Goal: Information Seeking & Learning: Learn about a topic

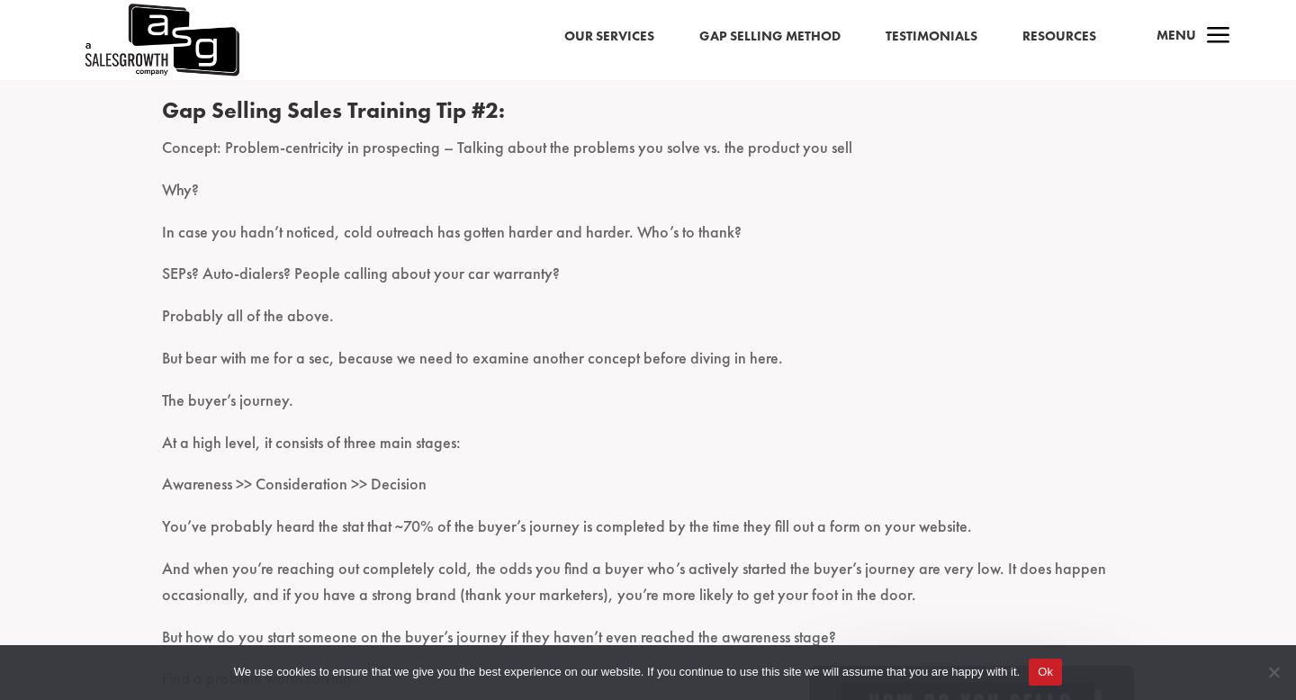
scroll to position [1025, 0]
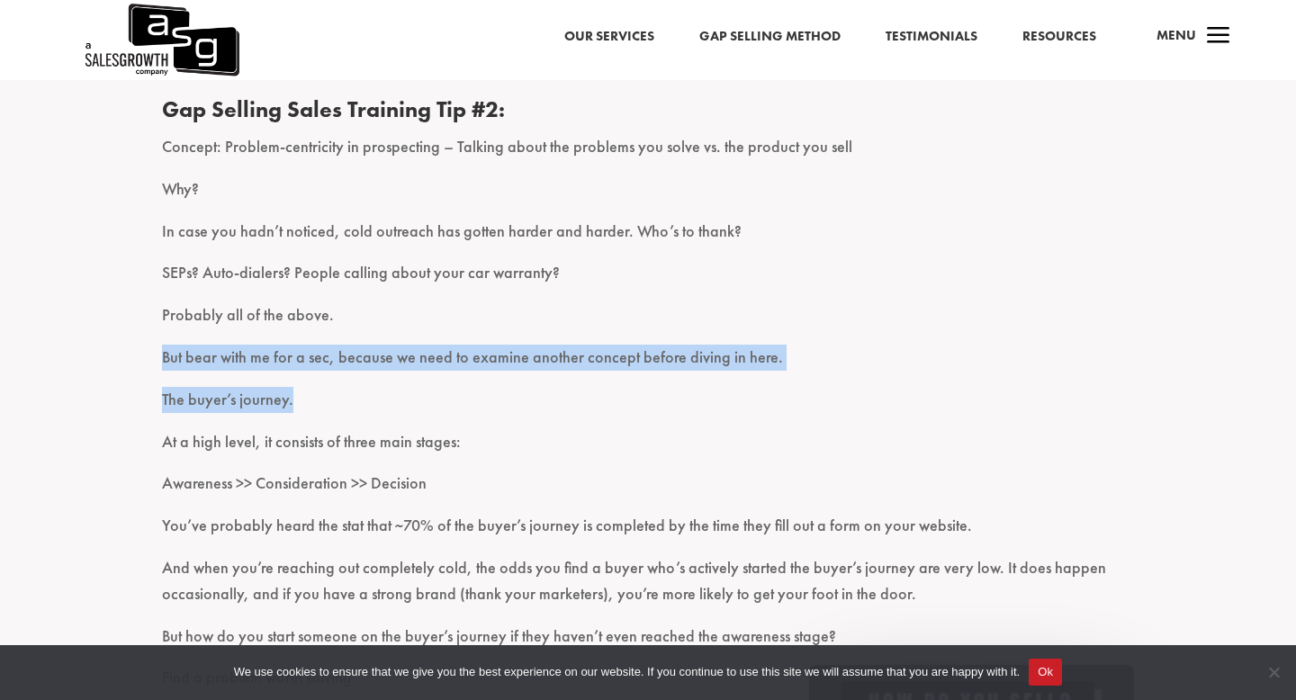
drag, startPoint x: 529, startPoint y: 320, endPoint x: 541, endPoint y: 401, distance: 81.9
click at [541, 401] on p "The buyer’s journey." at bounding box center [648, 408] width 972 height 42
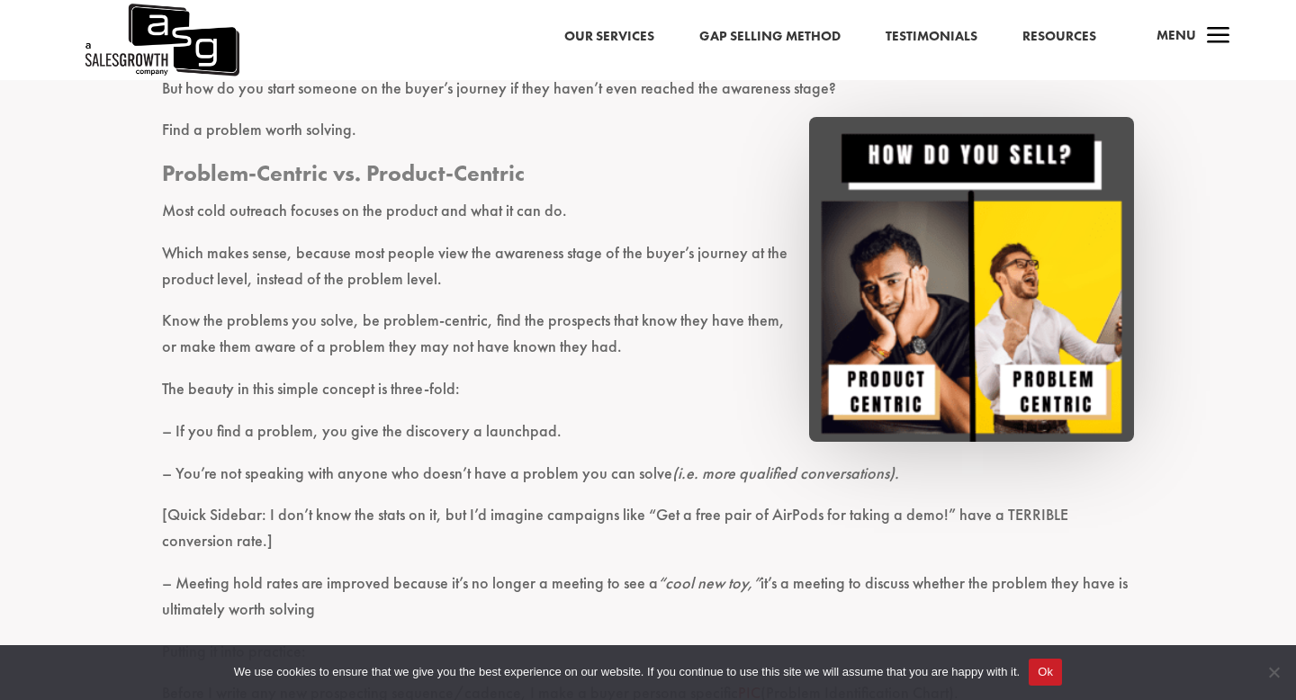
scroll to position [1578, 0]
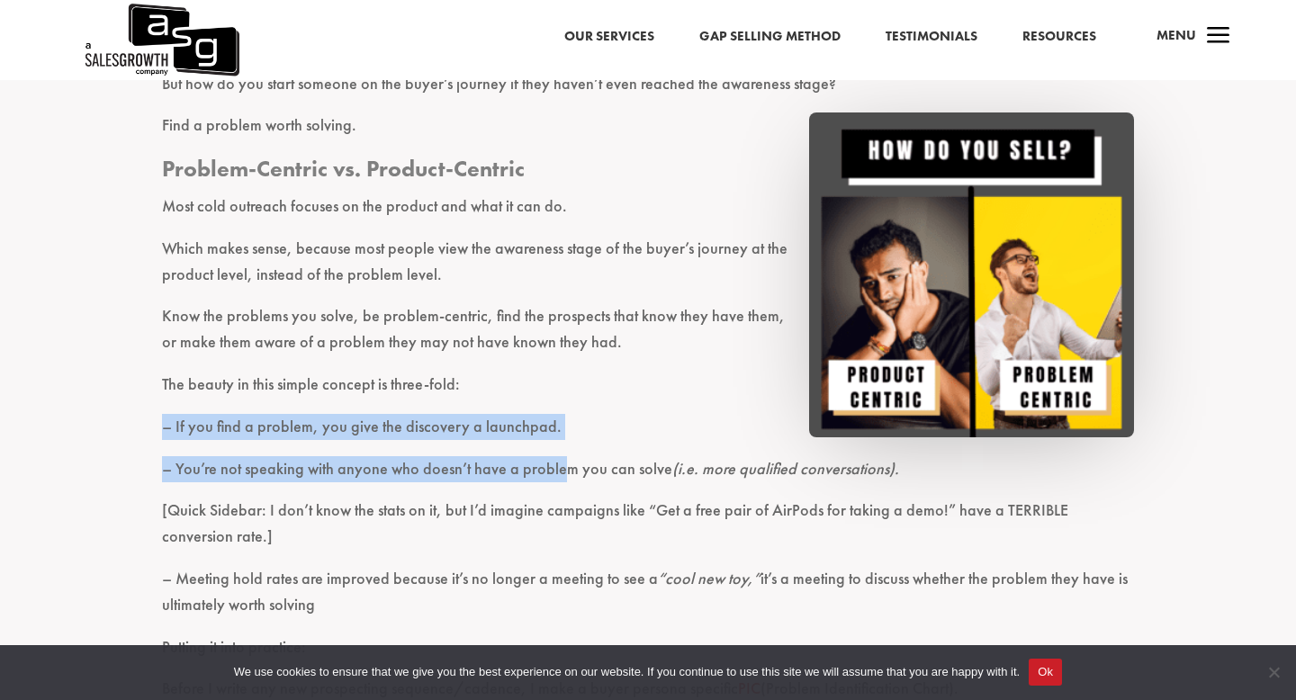
drag, startPoint x: 541, startPoint y: 401, endPoint x: 557, endPoint y: 477, distance: 78.2
click at [557, 476] on div "Cold outreach is hard. But when you utilize problem-centric Gap Selling, things…" at bounding box center [648, 201] width 972 height 2253
click at [557, 477] on span "– You’re not speaking with anyone who doesn’t have a problem you can solve (i.e…" at bounding box center [530, 468] width 737 height 21
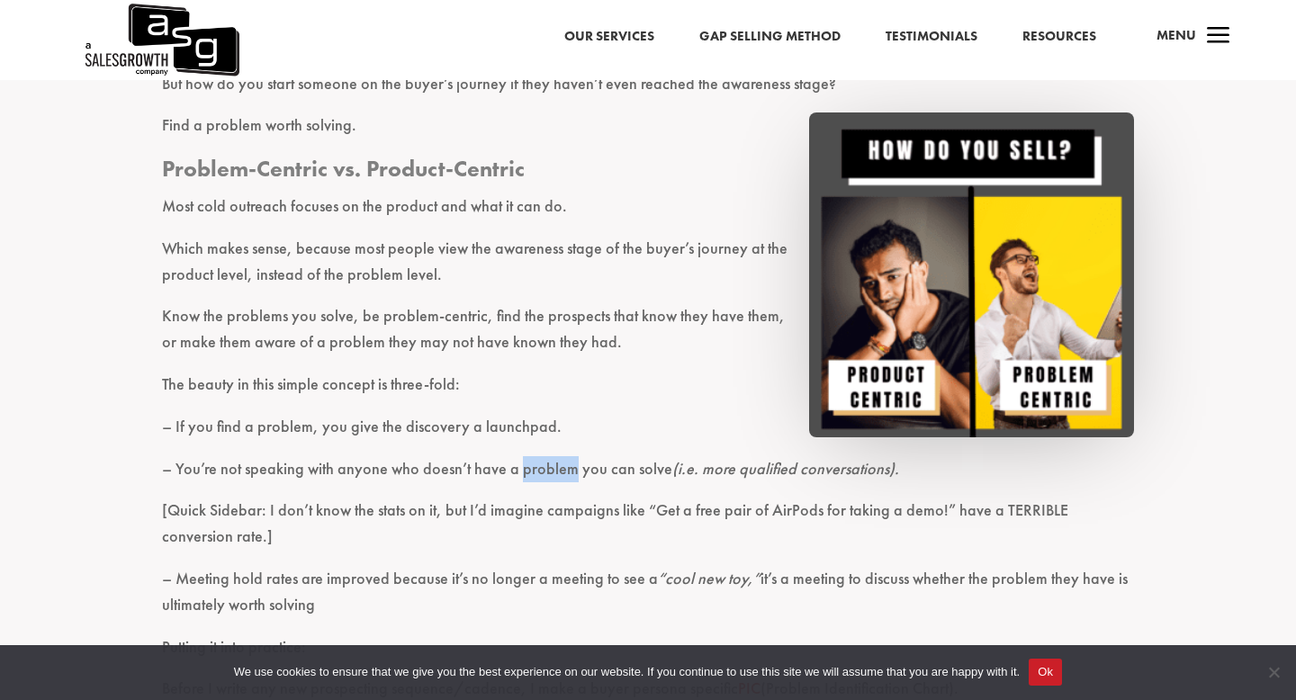
click at [557, 477] on span "– You’re not speaking with anyone who doesn’t have a problem you can solve (i.e…" at bounding box center [530, 468] width 737 height 21
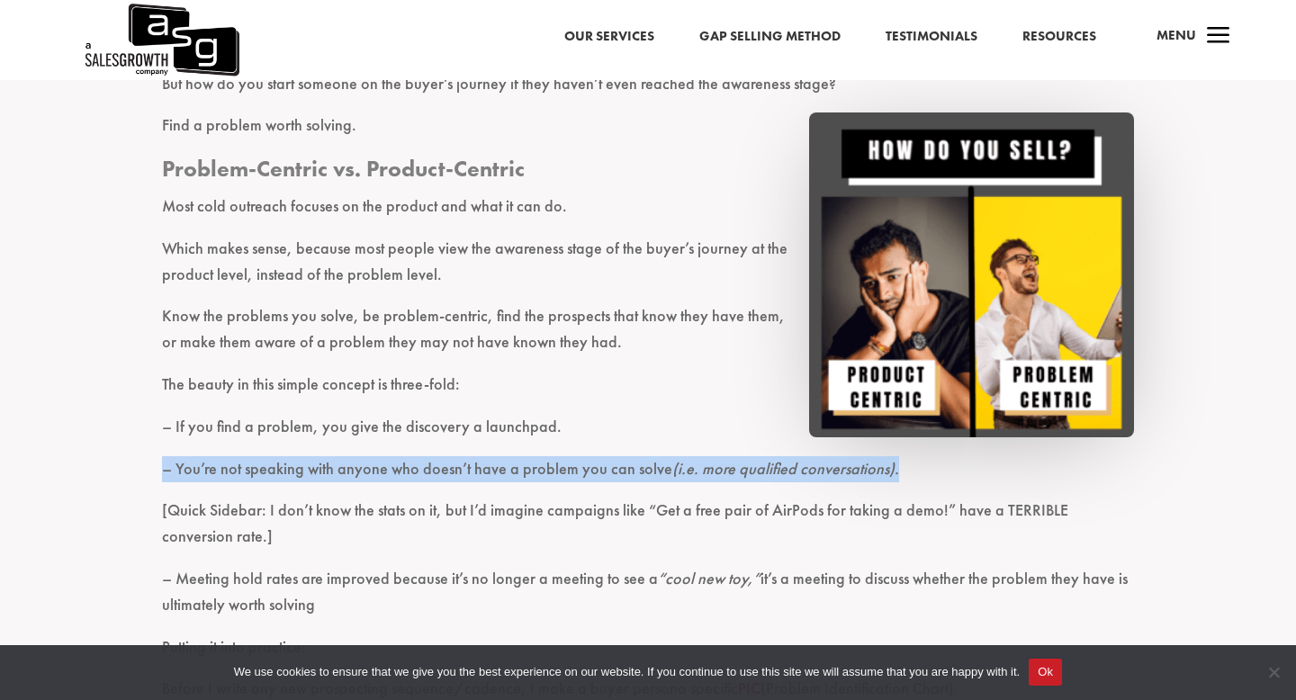
click at [557, 477] on span "– You’re not speaking with anyone who doesn’t have a problem you can solve (i.e…" at bounding box center [530, 468] width 737 height 21
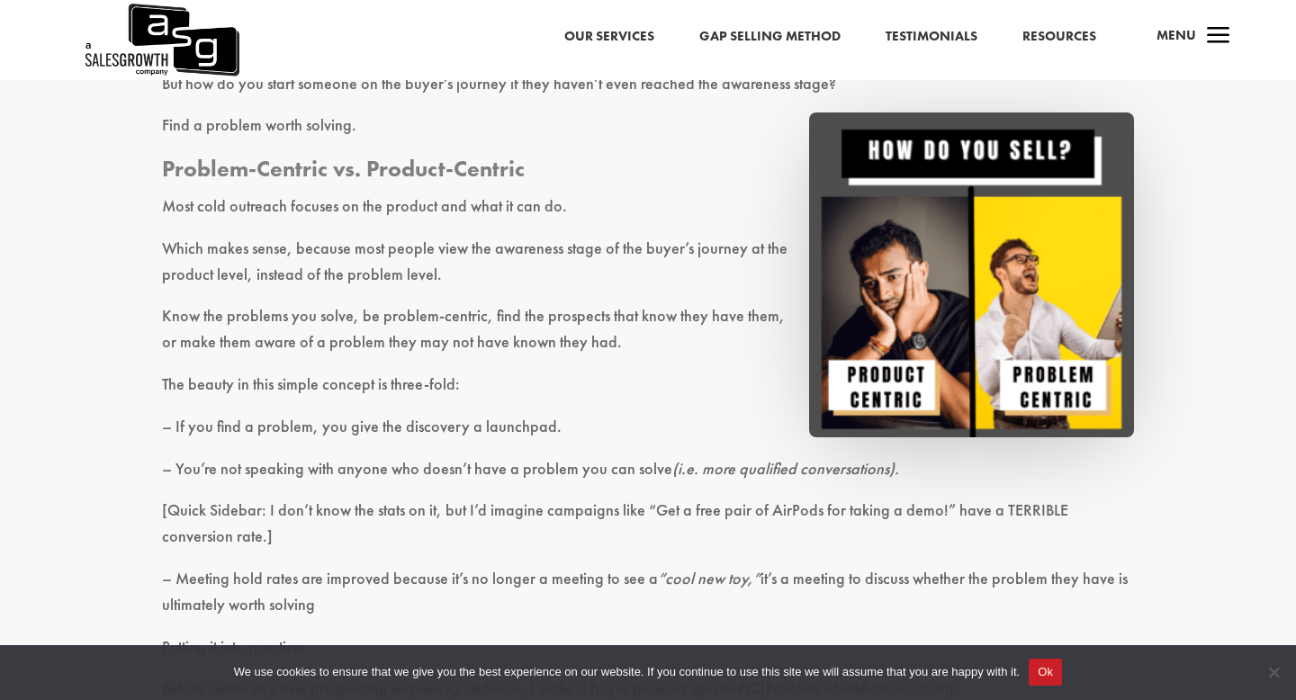
click at [557, 477] on span "– You’re not speaking with anyone who doesn’t have a problem you can solve (i.e…" at bounding box center [530, 468] width 737 height 21
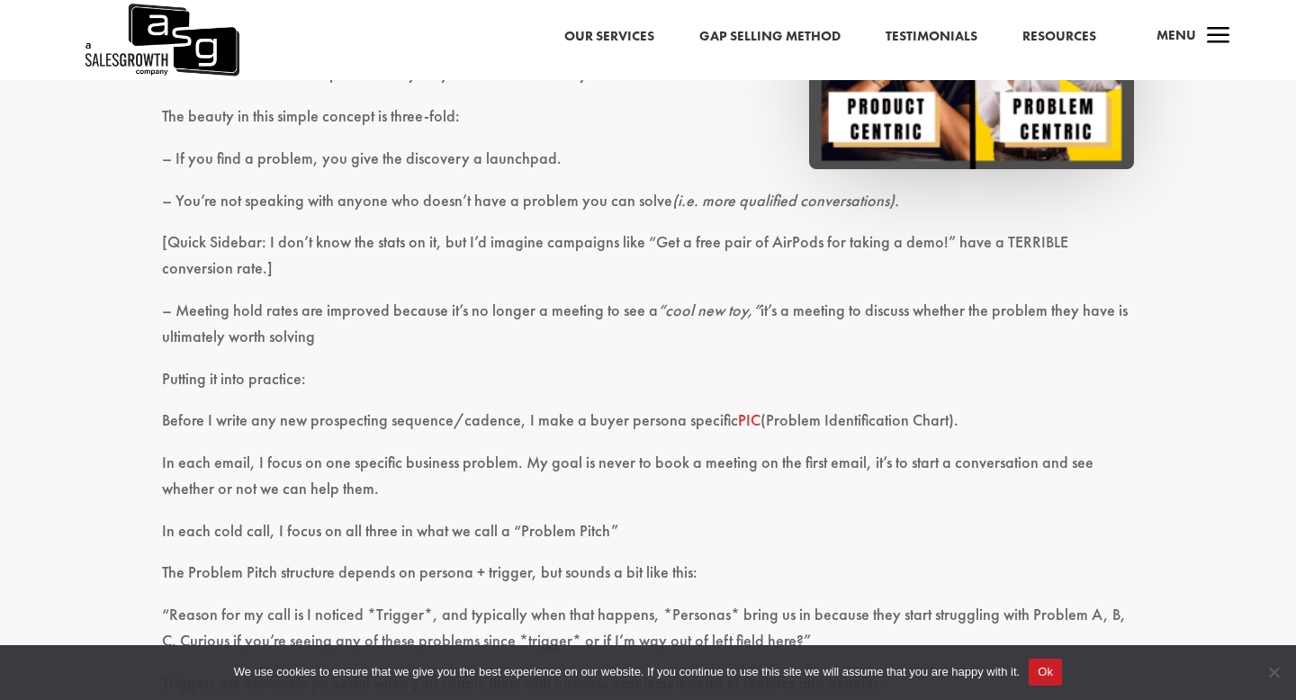
scroll to position [1855, 0]
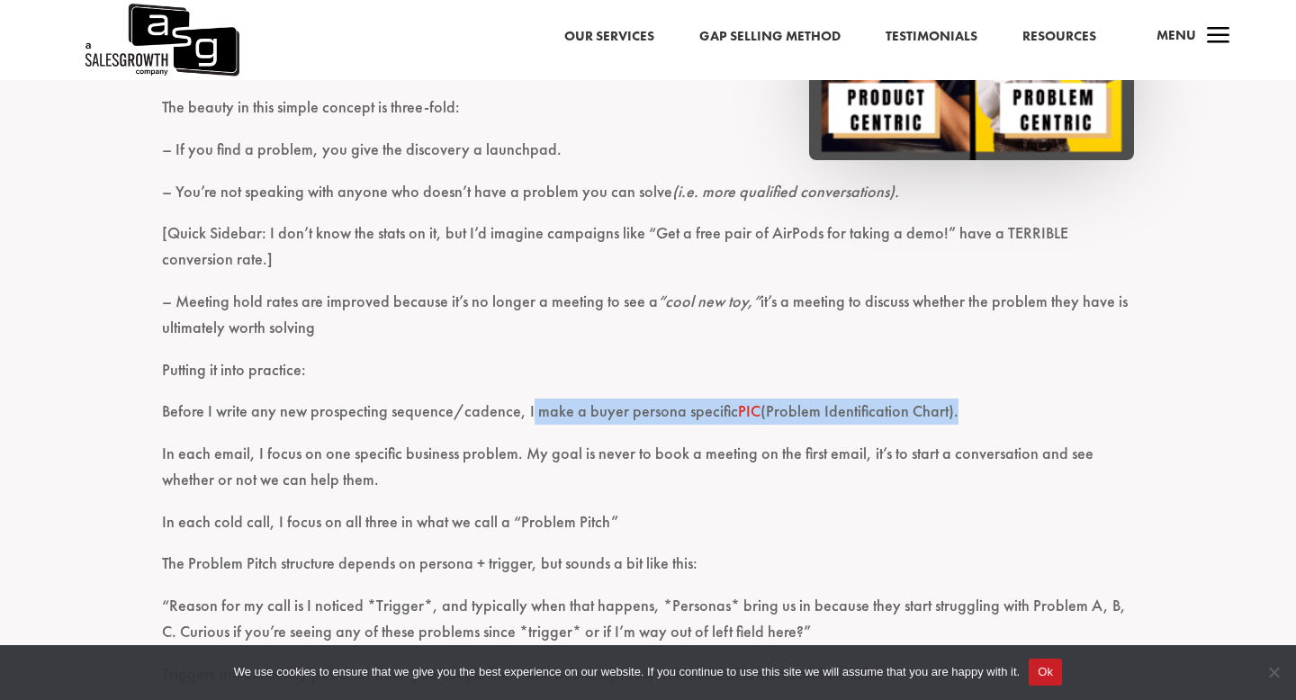
drag, startPoint x: 528, startPoint y: 418, endPoint x: 542, endPoint y: 460, distance: 44.4
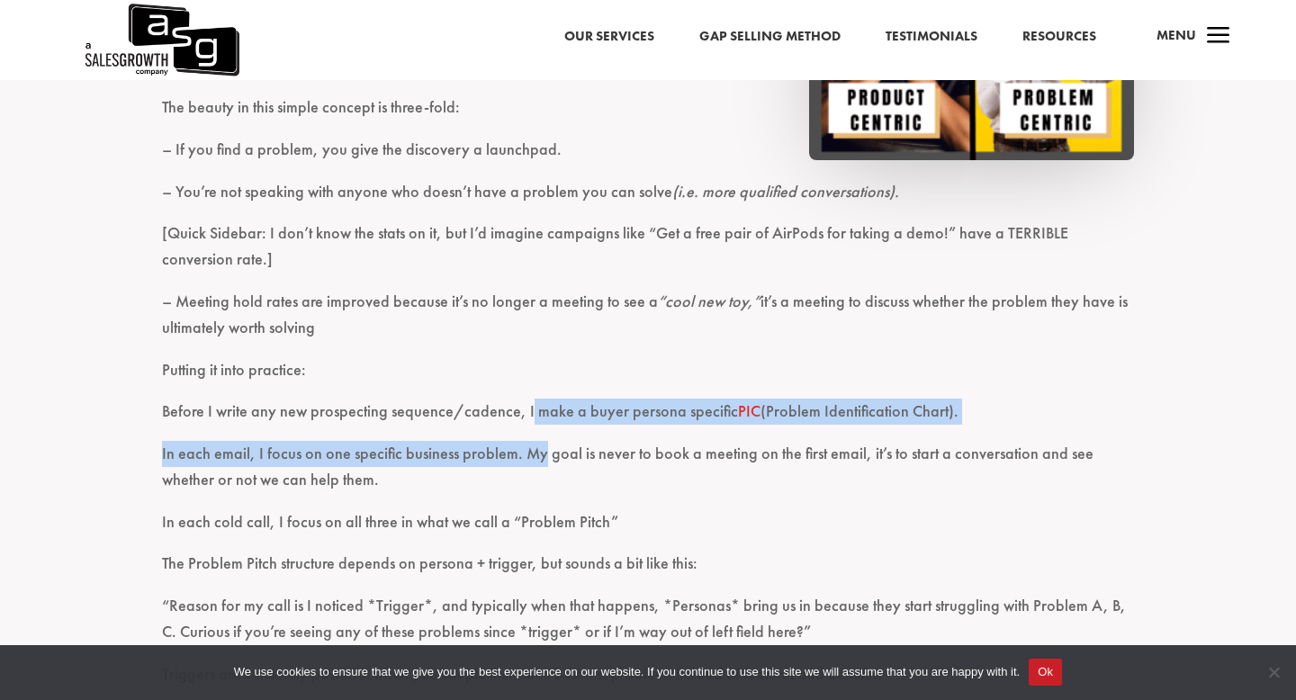
click at [543, 464] on span "In each email, I focus on one specific business problem. My goal is never to bo…" at bounding box center [628, 466] width 932 height 47
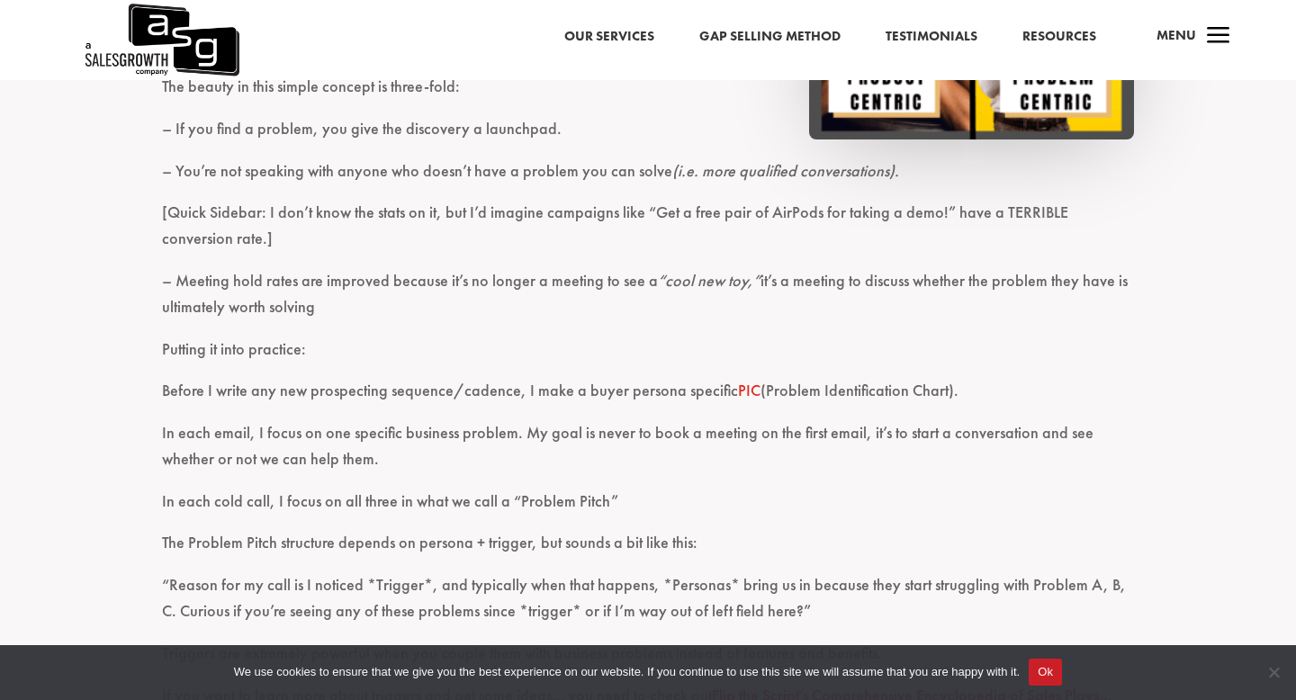
scroll to position [1878, 0]
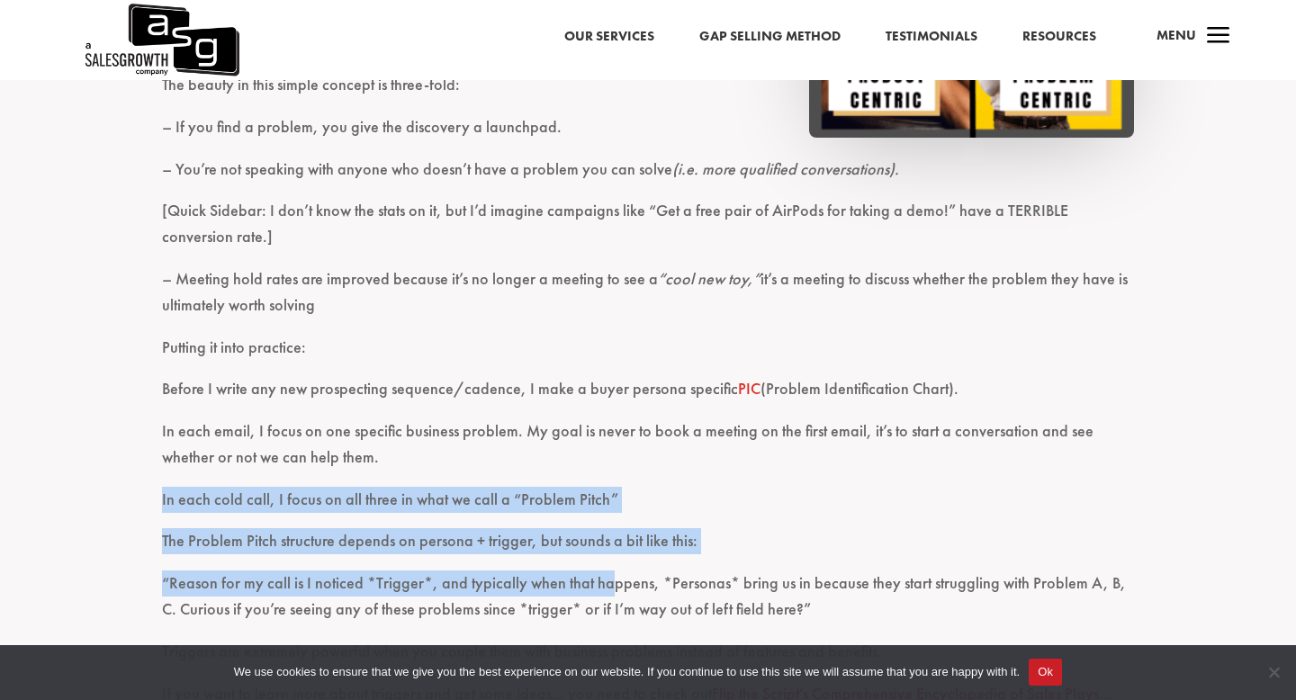
drag, startPoint x: 543, startPoint y: 464, endPoint x: 615, endPoint y: 600, distance: 154.6
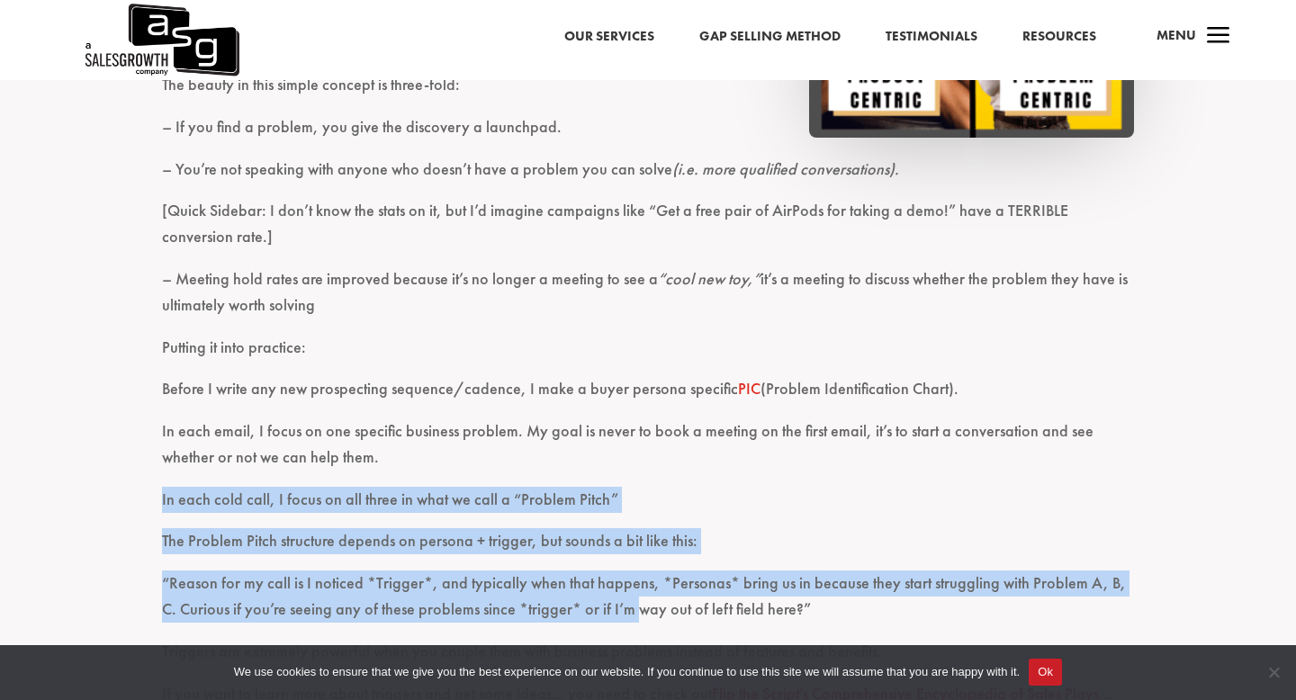
click at [615, 600] on span "“Reason for my call is I noticed *Trigger*, and typically when that happens, *P…" at bounding box center [644, 596] width 964 height 47
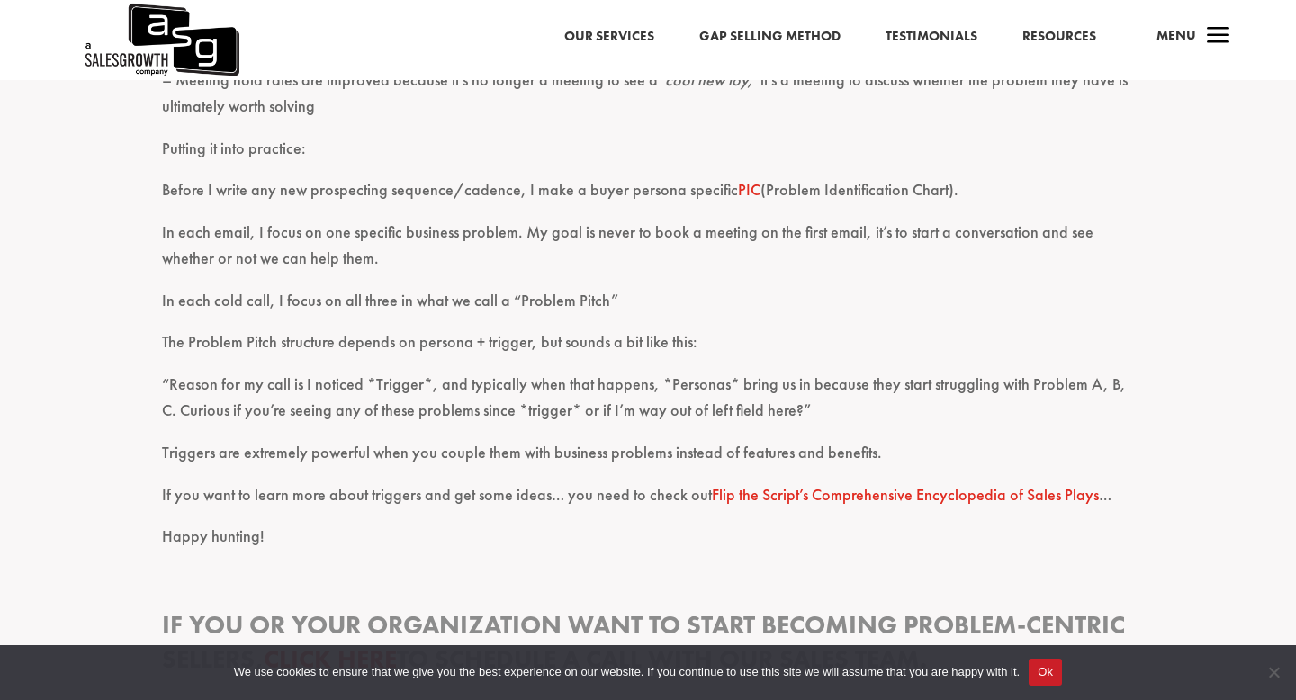
scroll to position [2081, 0]
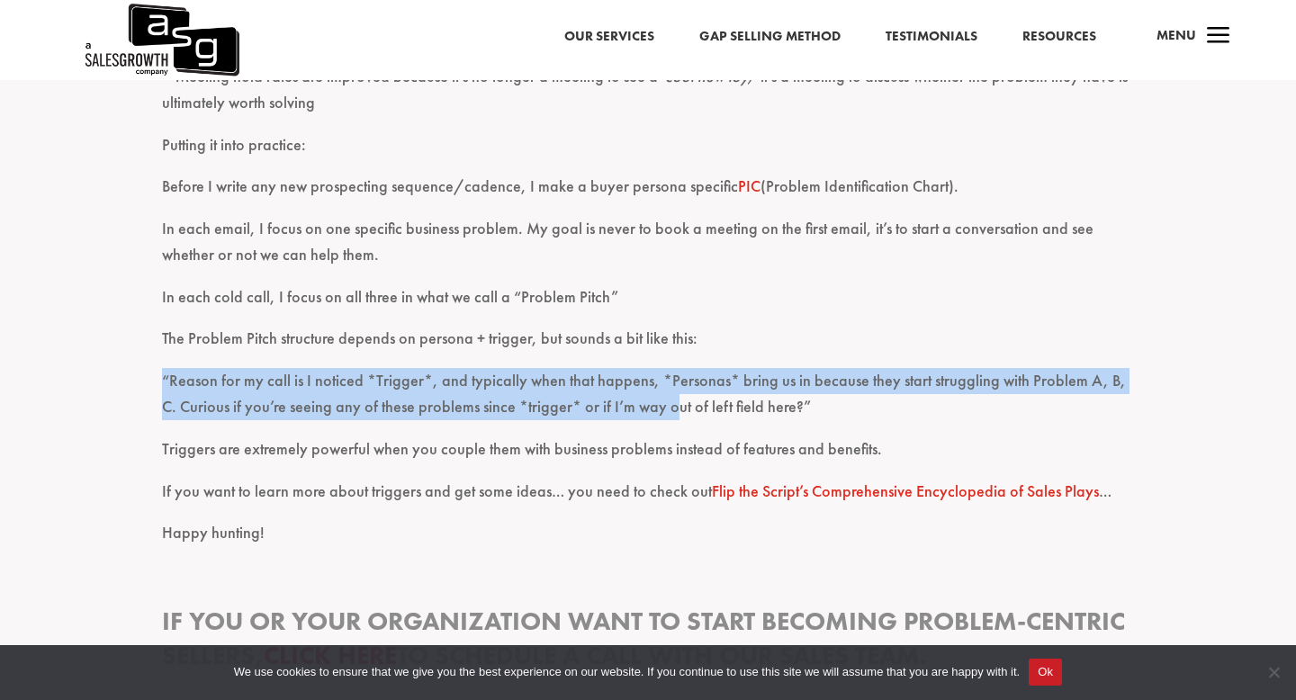
drag, startPoint x: 632, startPoint y: 363, endPoint x: 655, endPoint y: 418, distance: 59.7
click at [655, 418] on p "“Reason for my call is I noticed *Trigger*, and typically when that happens, *P…" at bounding box center [648, 402] width 972 height 68
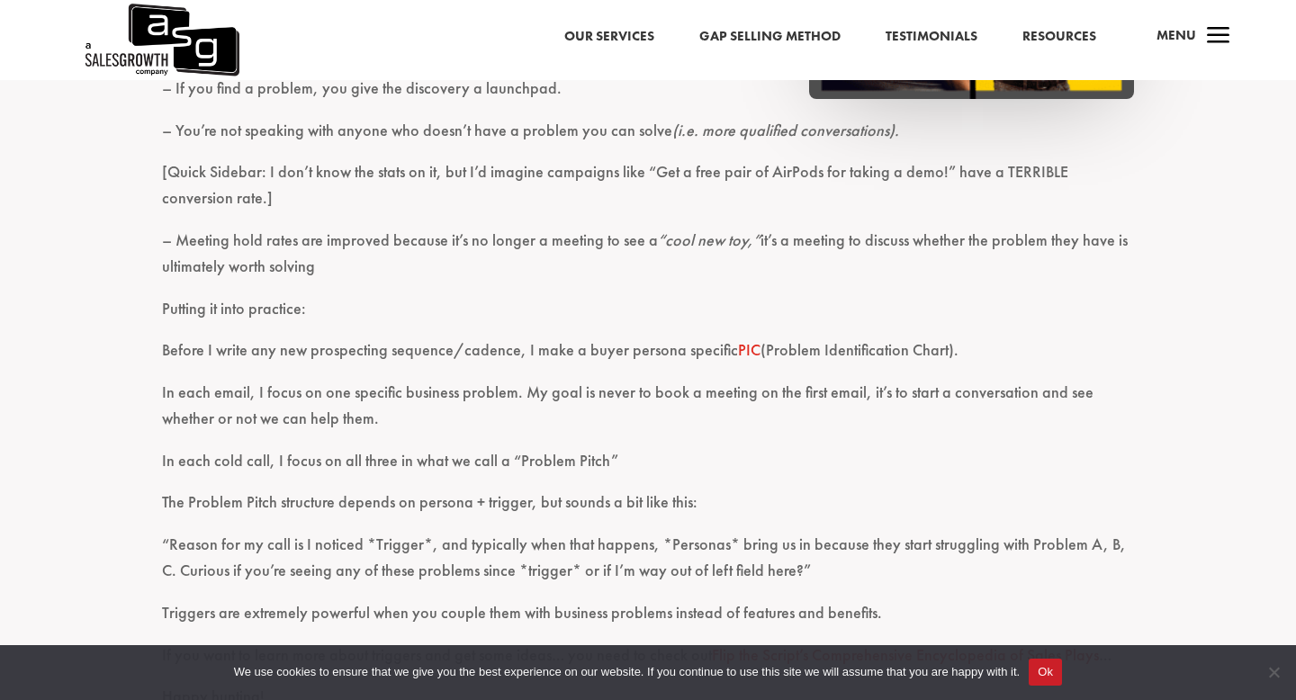
scroll to position [1920, 0]
